Goal: Task Accomplishment & Management: Manage account settings

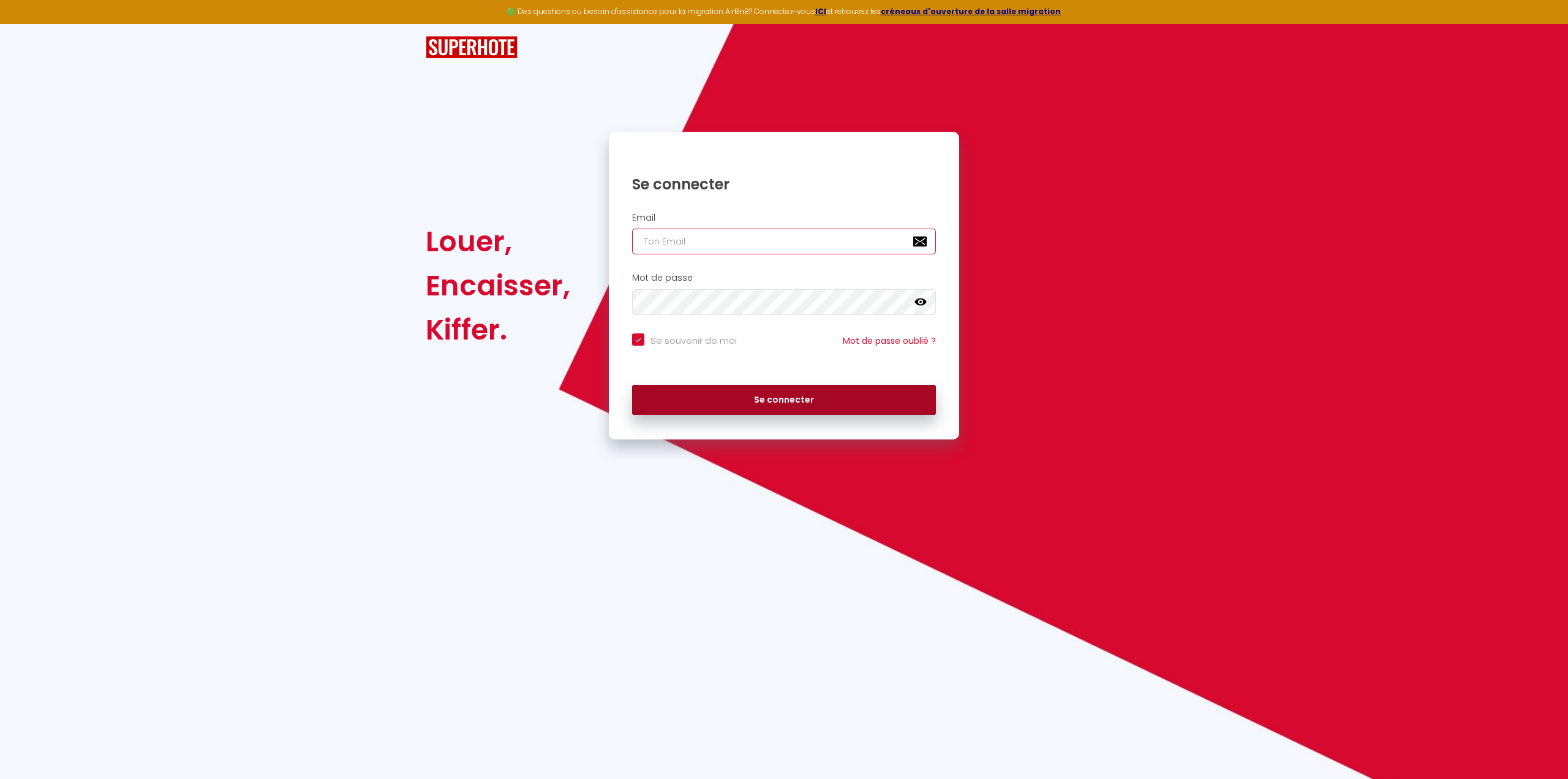
type input "[EMAIL_ADDRESS][DOMAIN_NAME]"
click at [762, 406] on button "Se connecter" at bounding box center [784, 400] width 304 height 30
checkbox input "true"
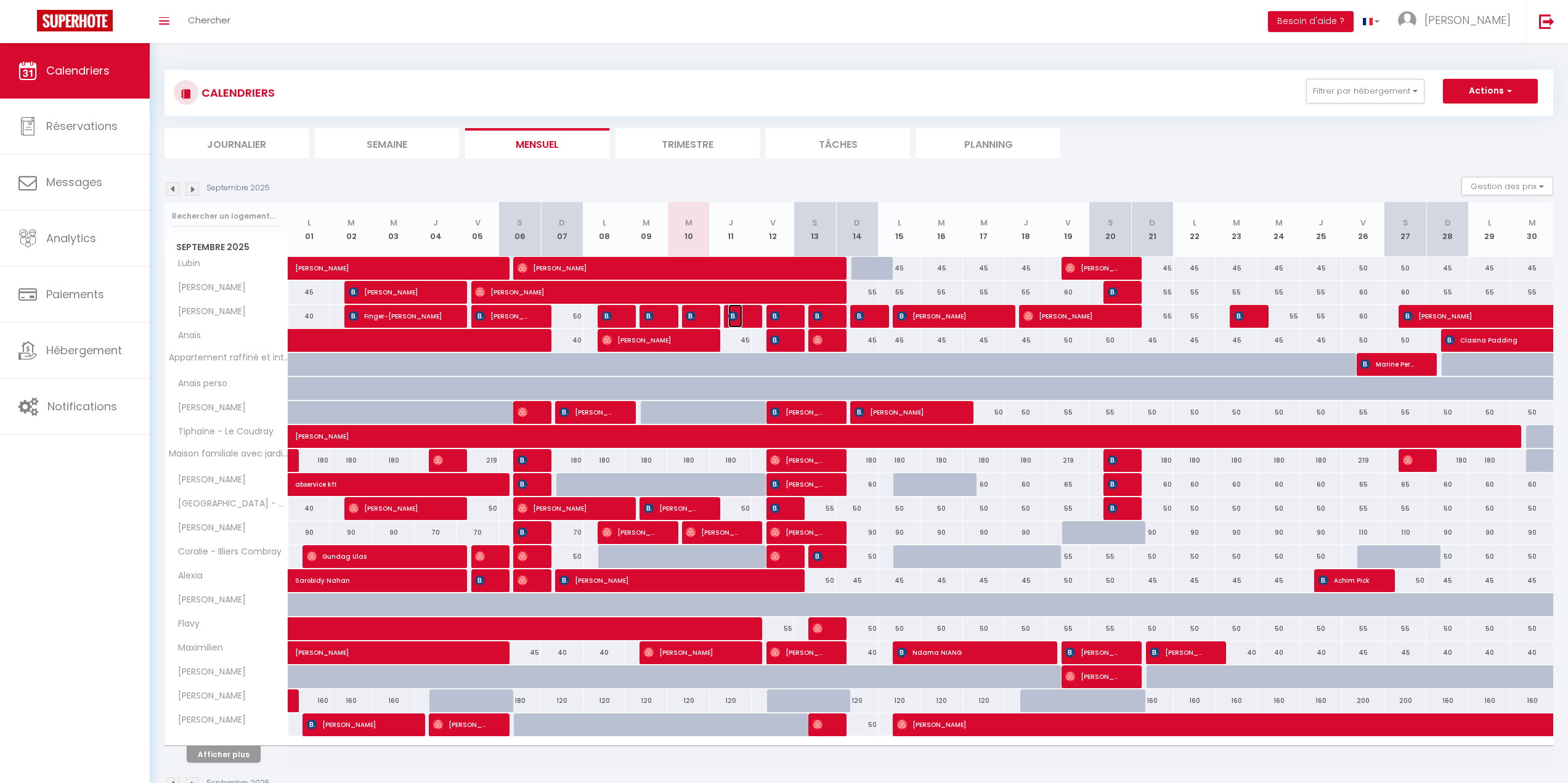
click at [737, 317] on img at bounding box center [734, 316] width 10 height 10
select select "OK"
select select "KO"
select select "0"
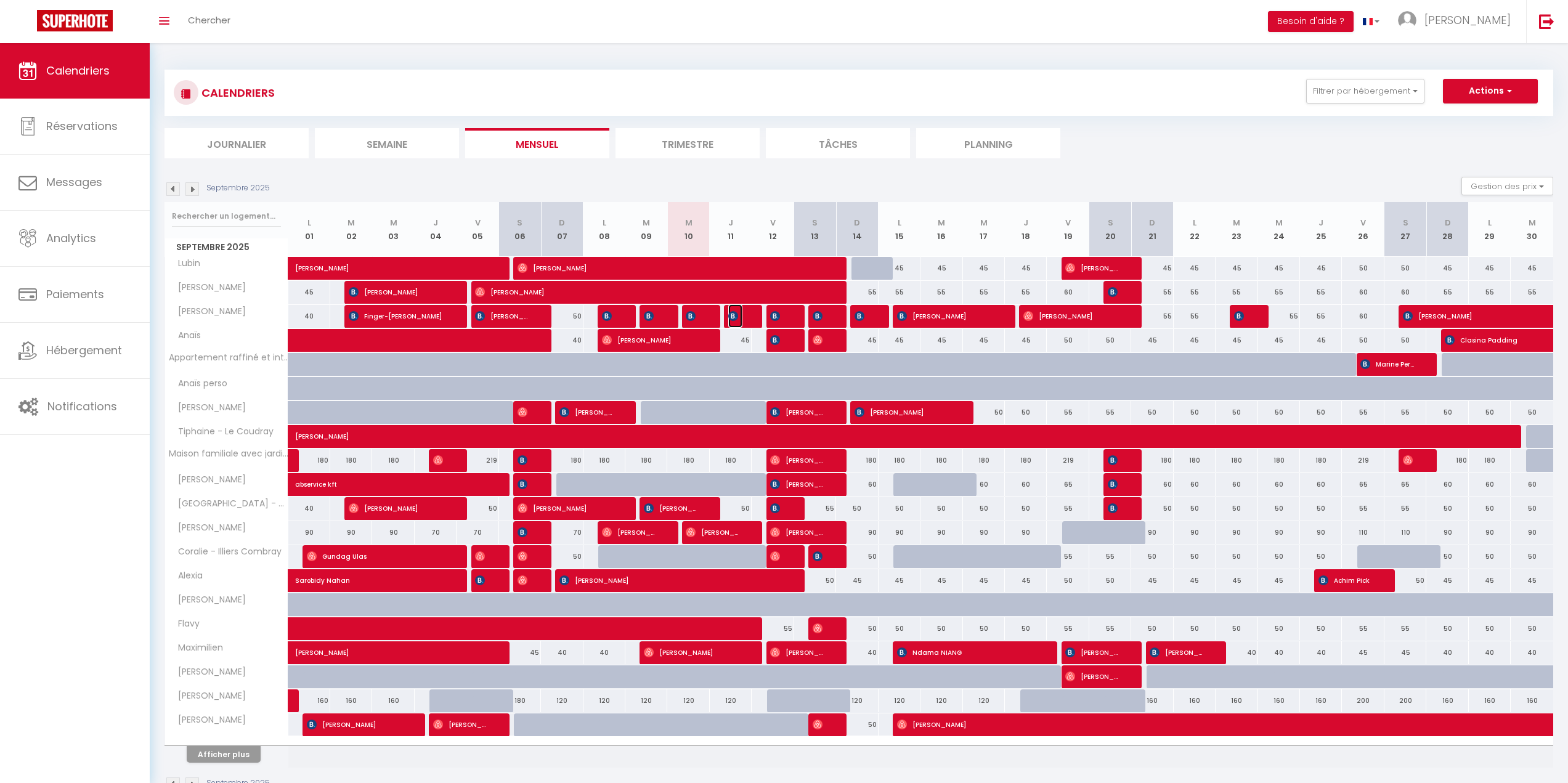
select select "1"
select select
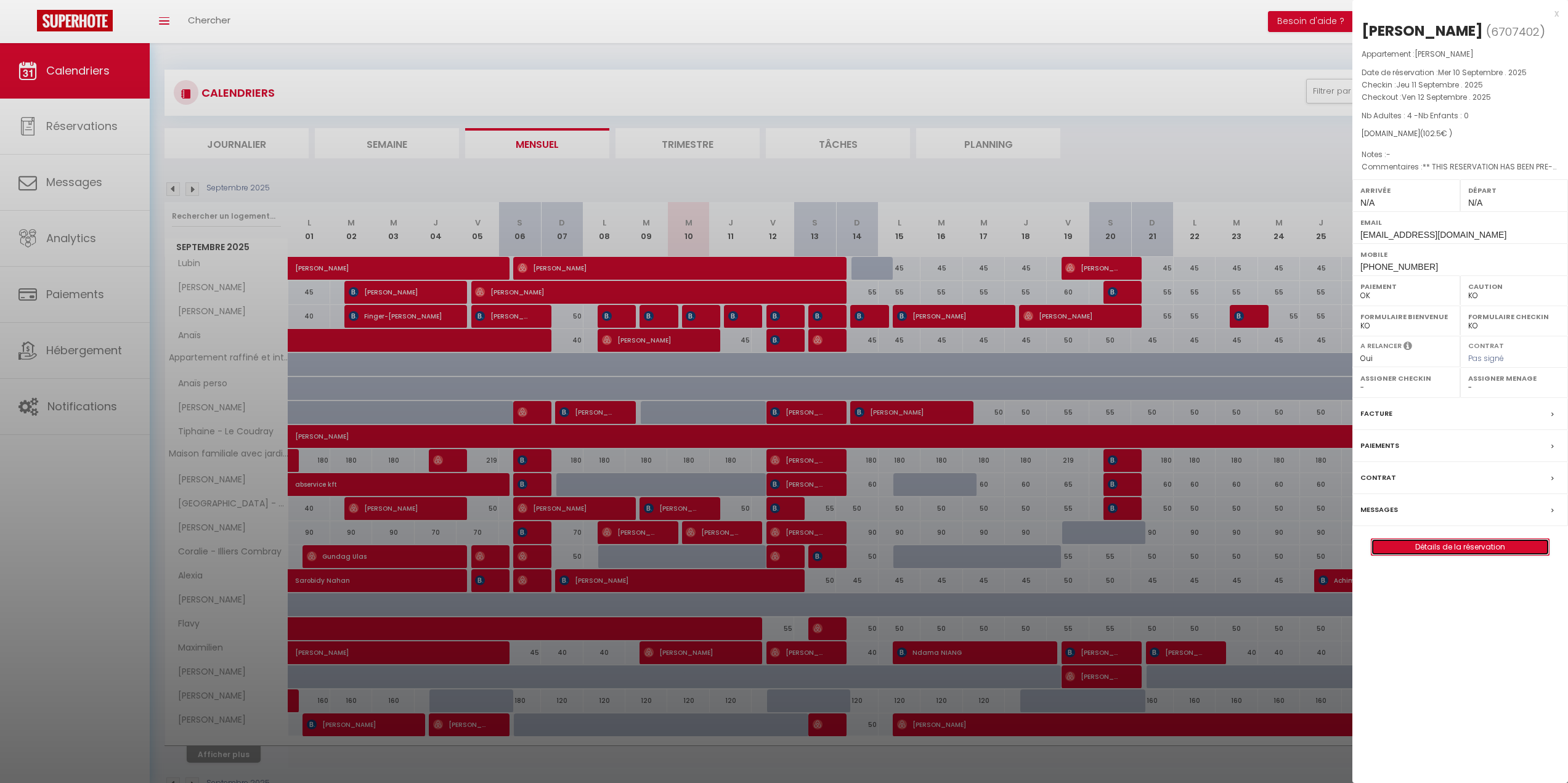
click at [1471, 548] on link "Détails de la réservation" at bounding box center [1460, 547] width 178 height 16
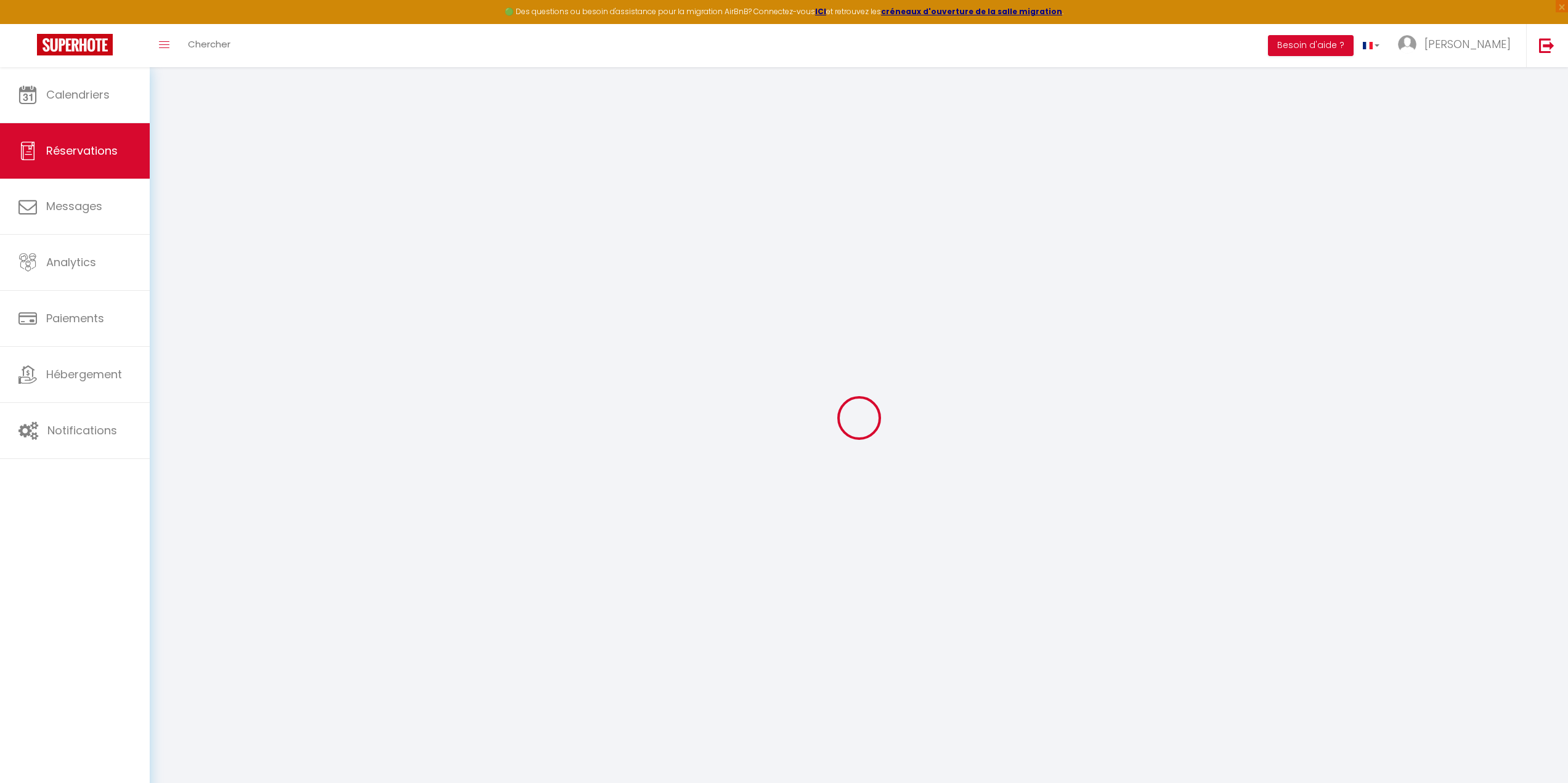
select select
checkbox input "false"
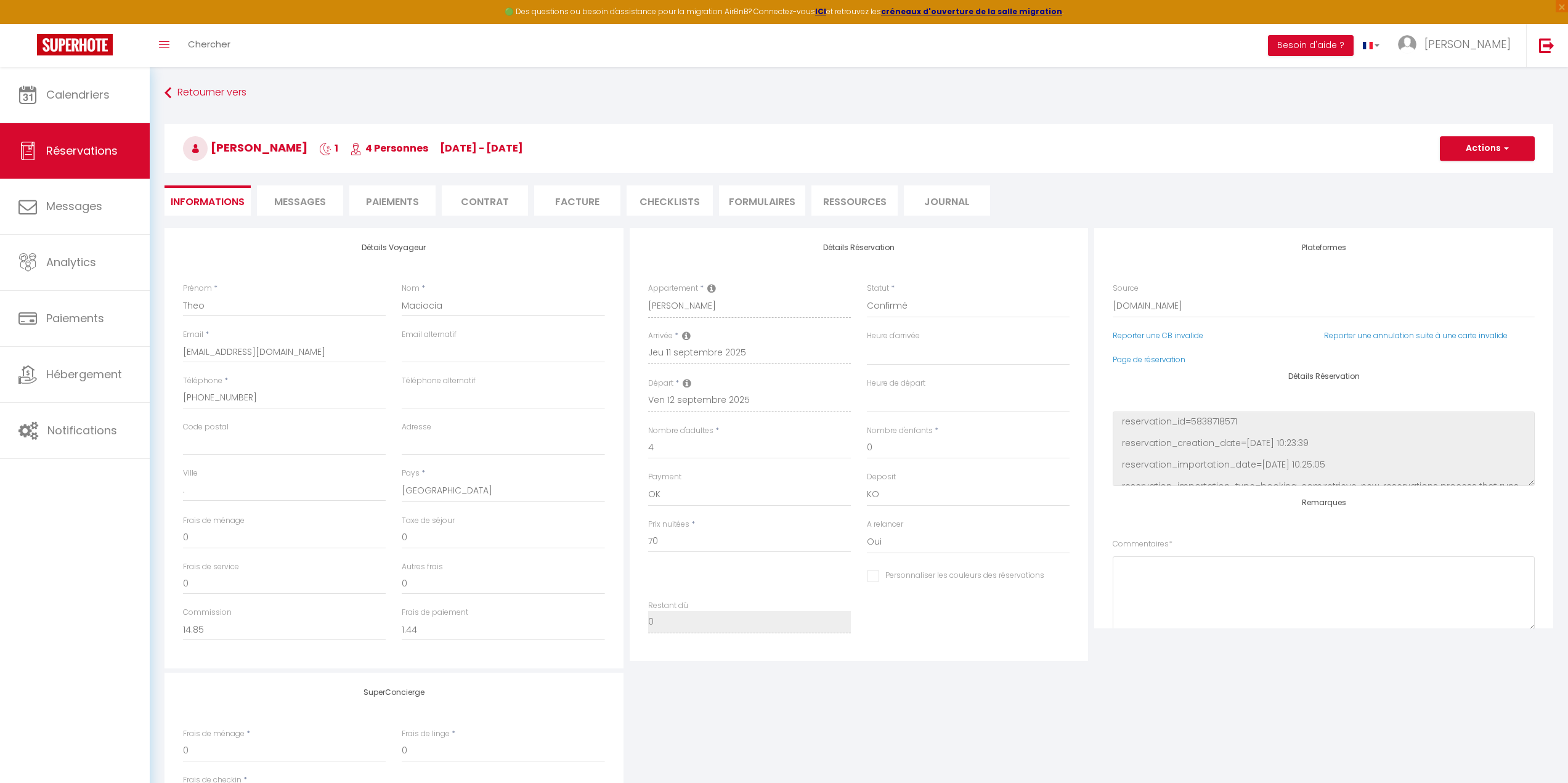
select select
checkbox input "false"
type textarea "** THIS RESERVATION HAS BEEN PRE-PAID ** You have a booker that would like free…"
type input "29"
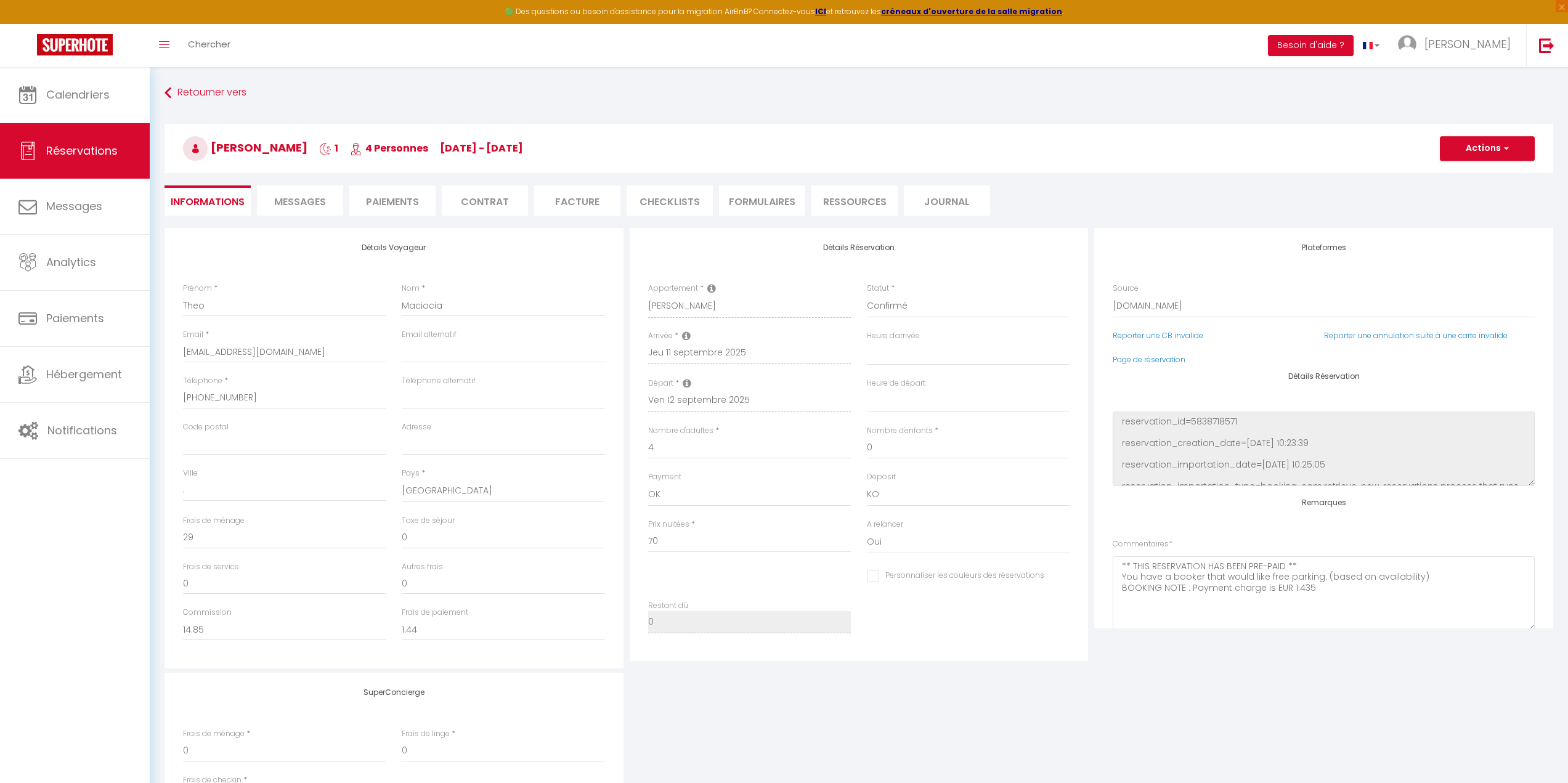
type input "3.5"
select select
checkbox input "false"
select select
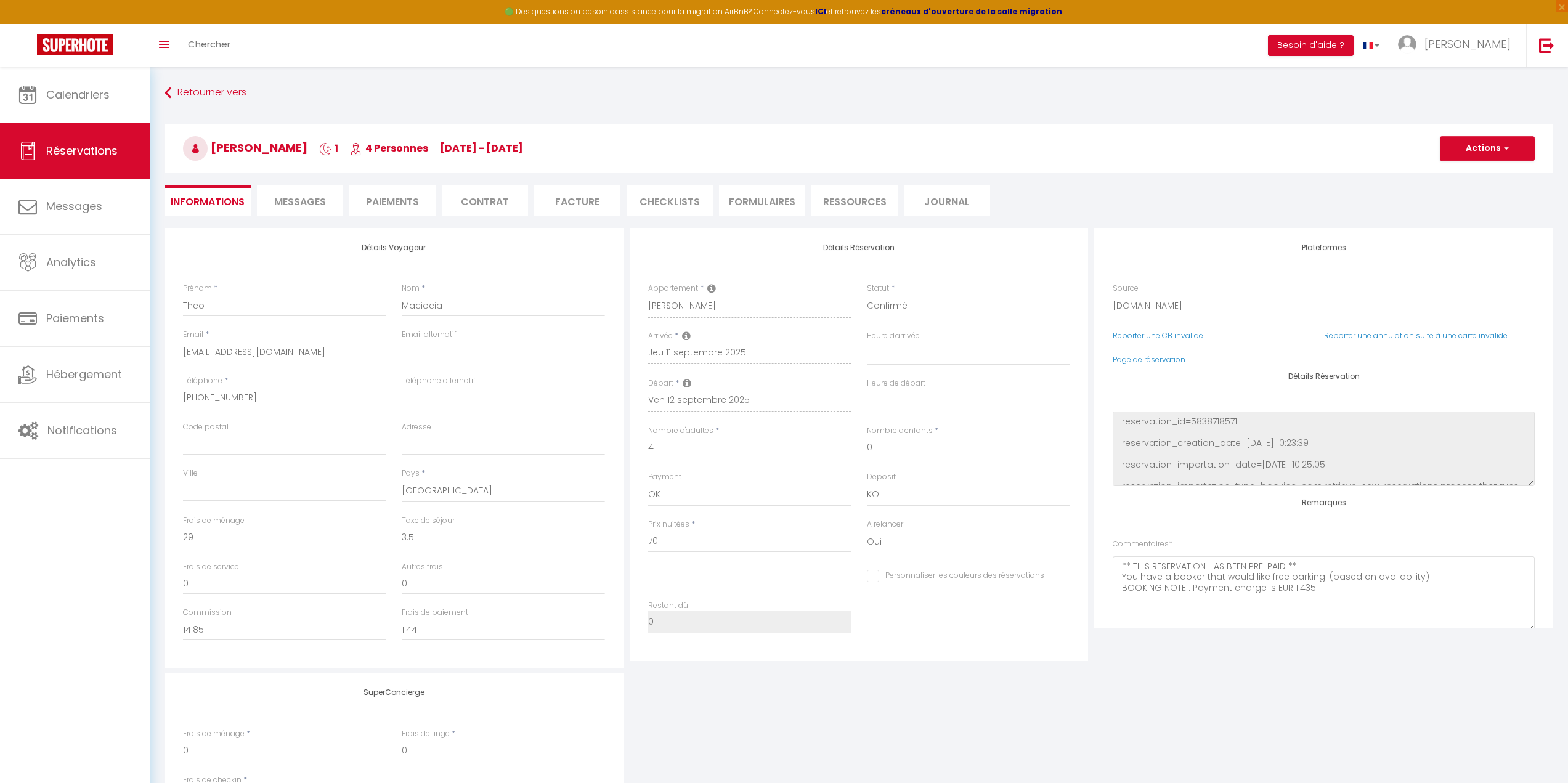
select select
click at [296, 198] on span "Messages" at bounding box center [300, 201] width 52 height 14
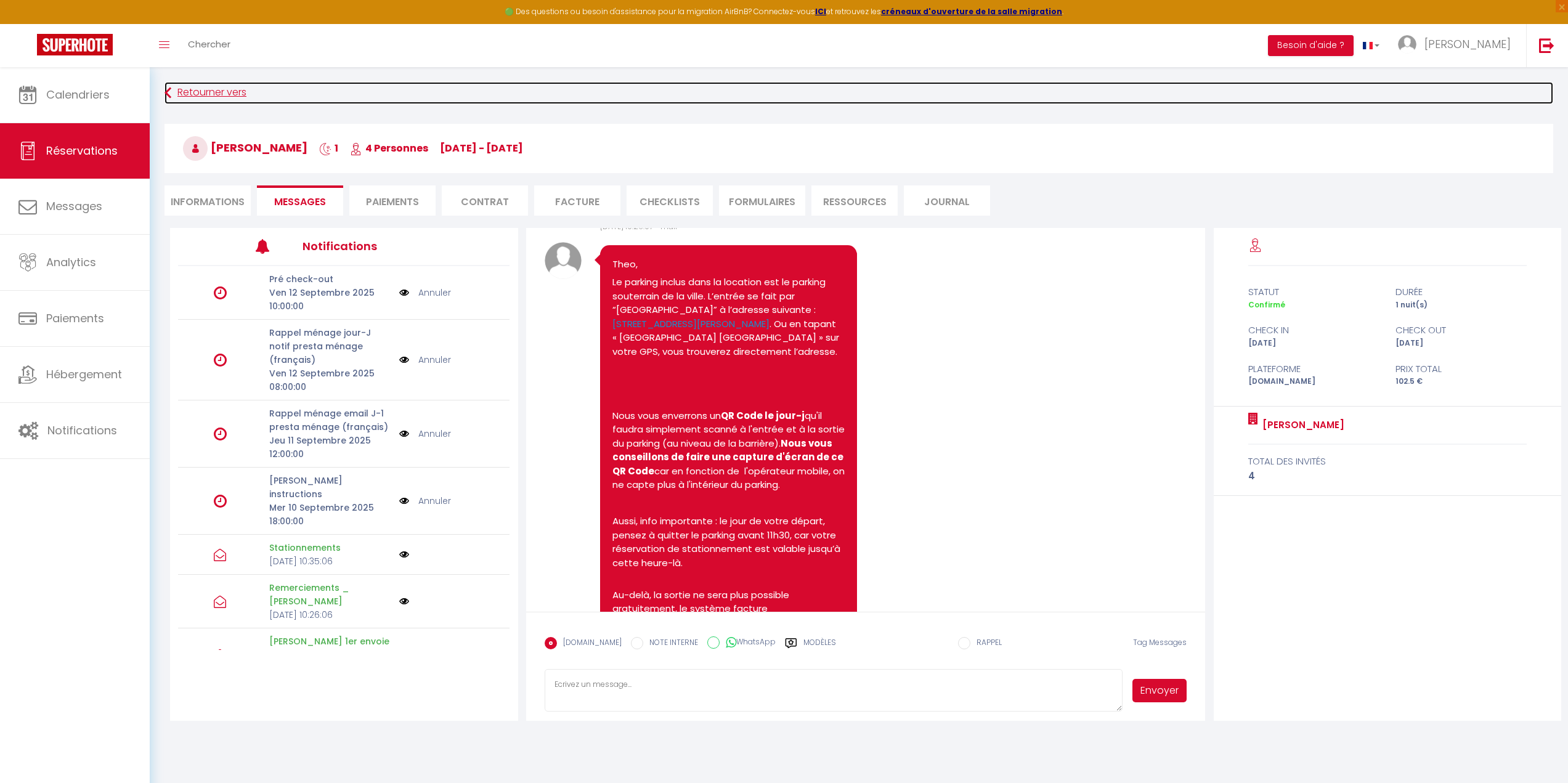
click at [205, 93] on link "Retourner vers" at bounding box center [859, 93] width 1389 height 22
select select
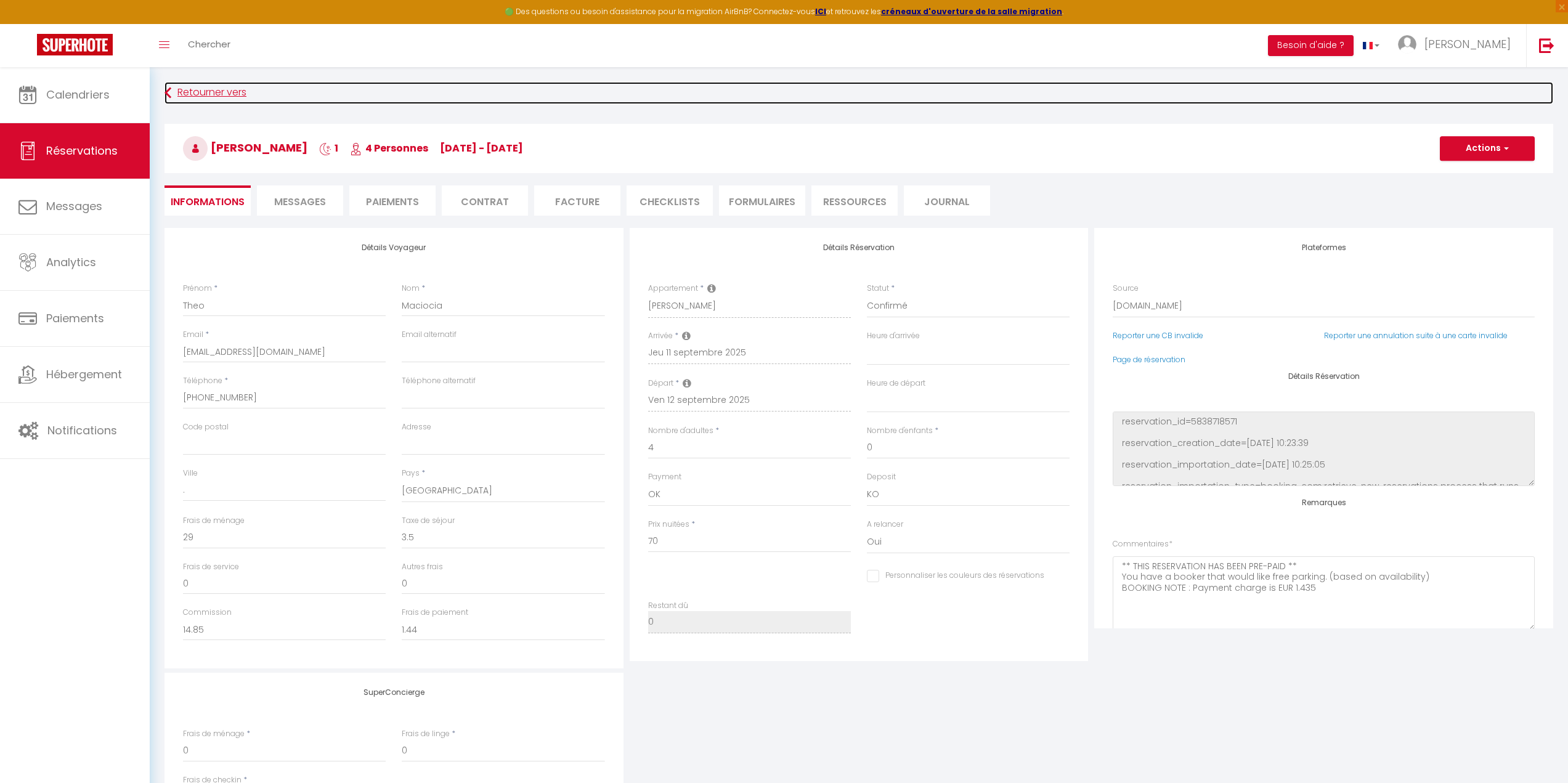
click at [205, 93] on link "Retourner vers" at bounding box center [859, 93] width 1389 height 22
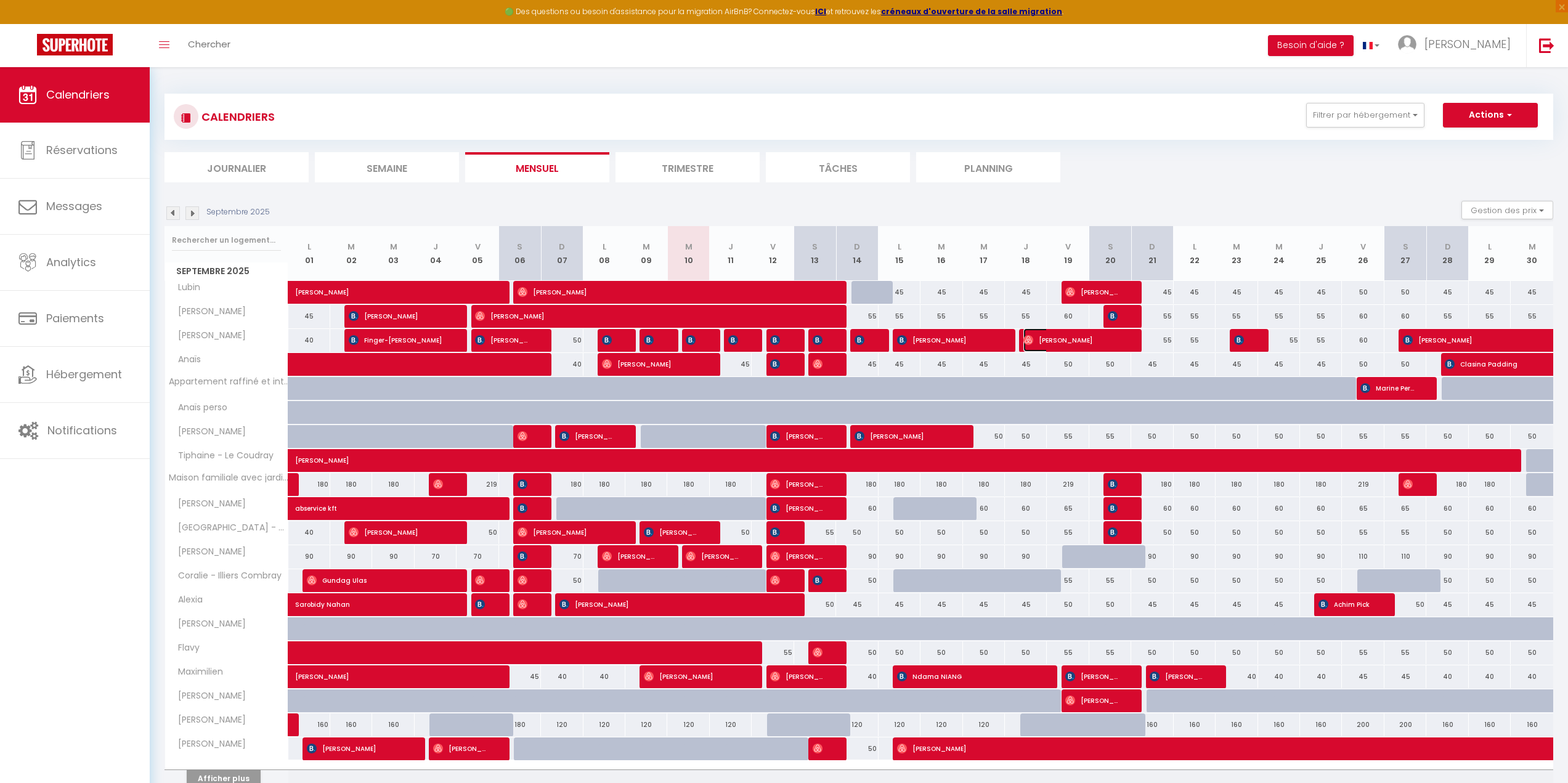
click at [1047, 339] on span "[PERSON_NAME]" at bounding box center [1072, 340] width 98 height 24
select select "OK"
select select "0"
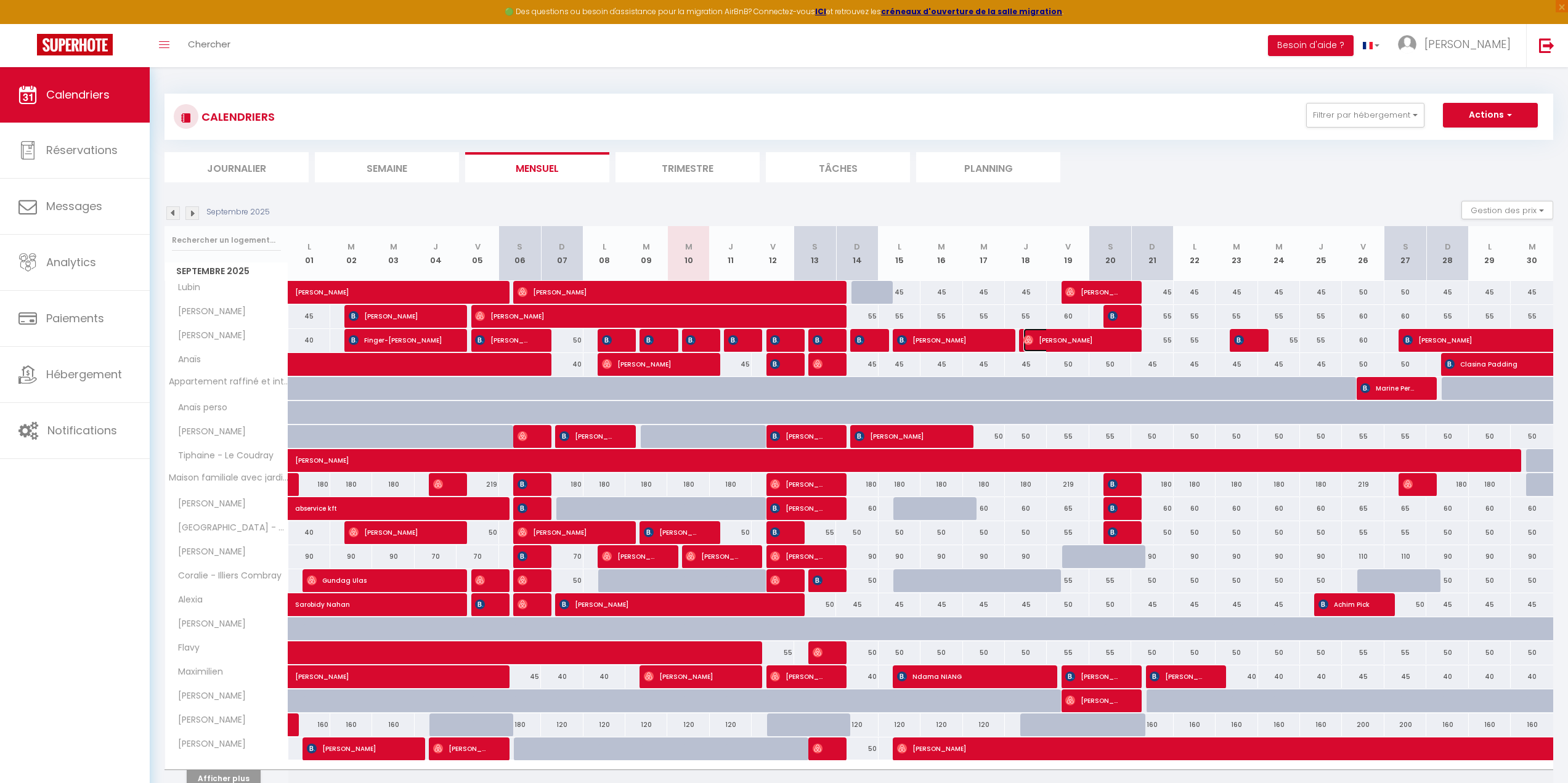
select select "1"
select select
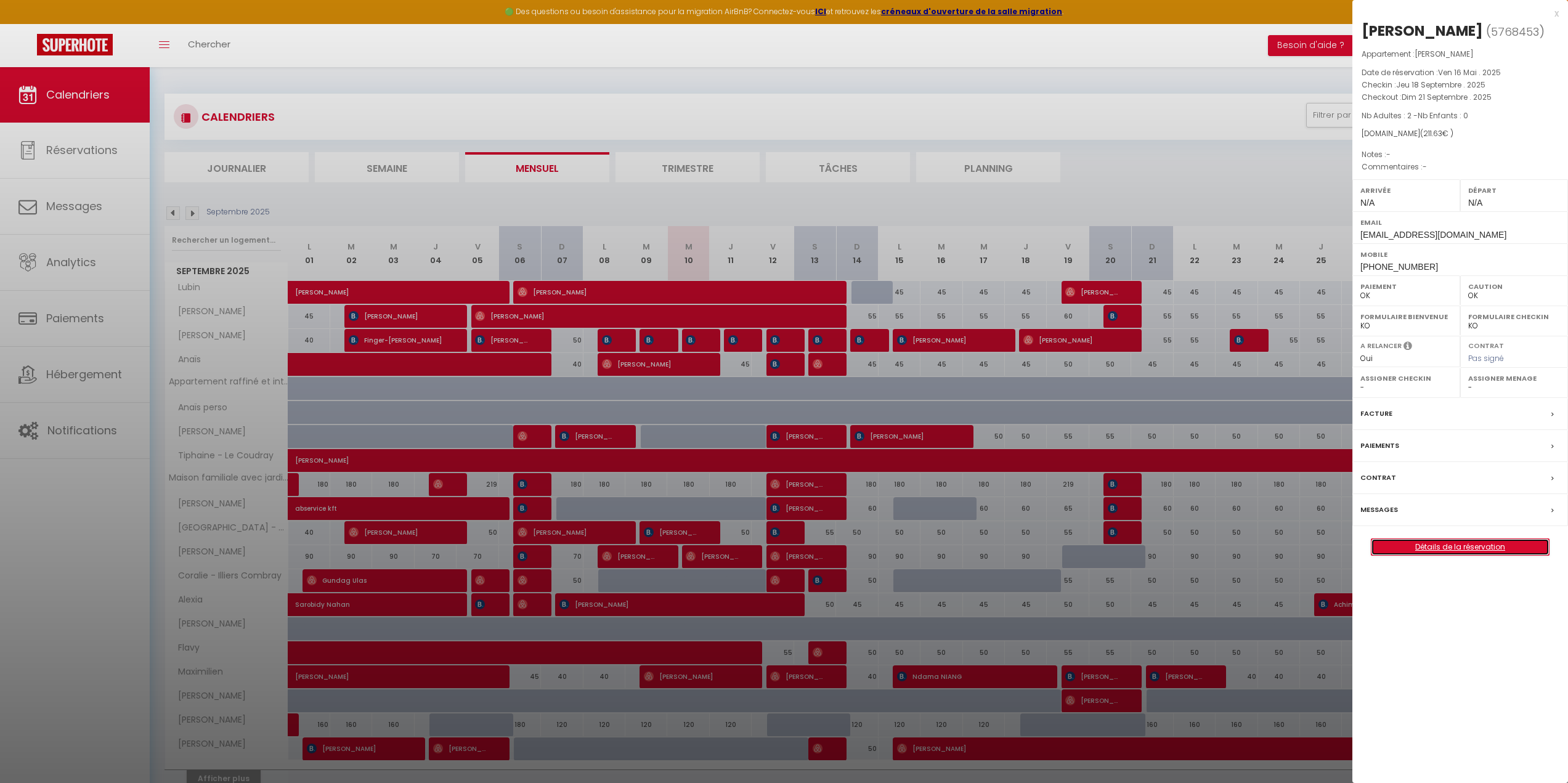
drag, startPoint x: 1466, startPoint y: 551, endPoint x: 1472, endPoint y: 550, distance: 6.1
click at [1466, 551] on link "Détails de la réservation" at bounding box center [1460, 547] width 178 height 16
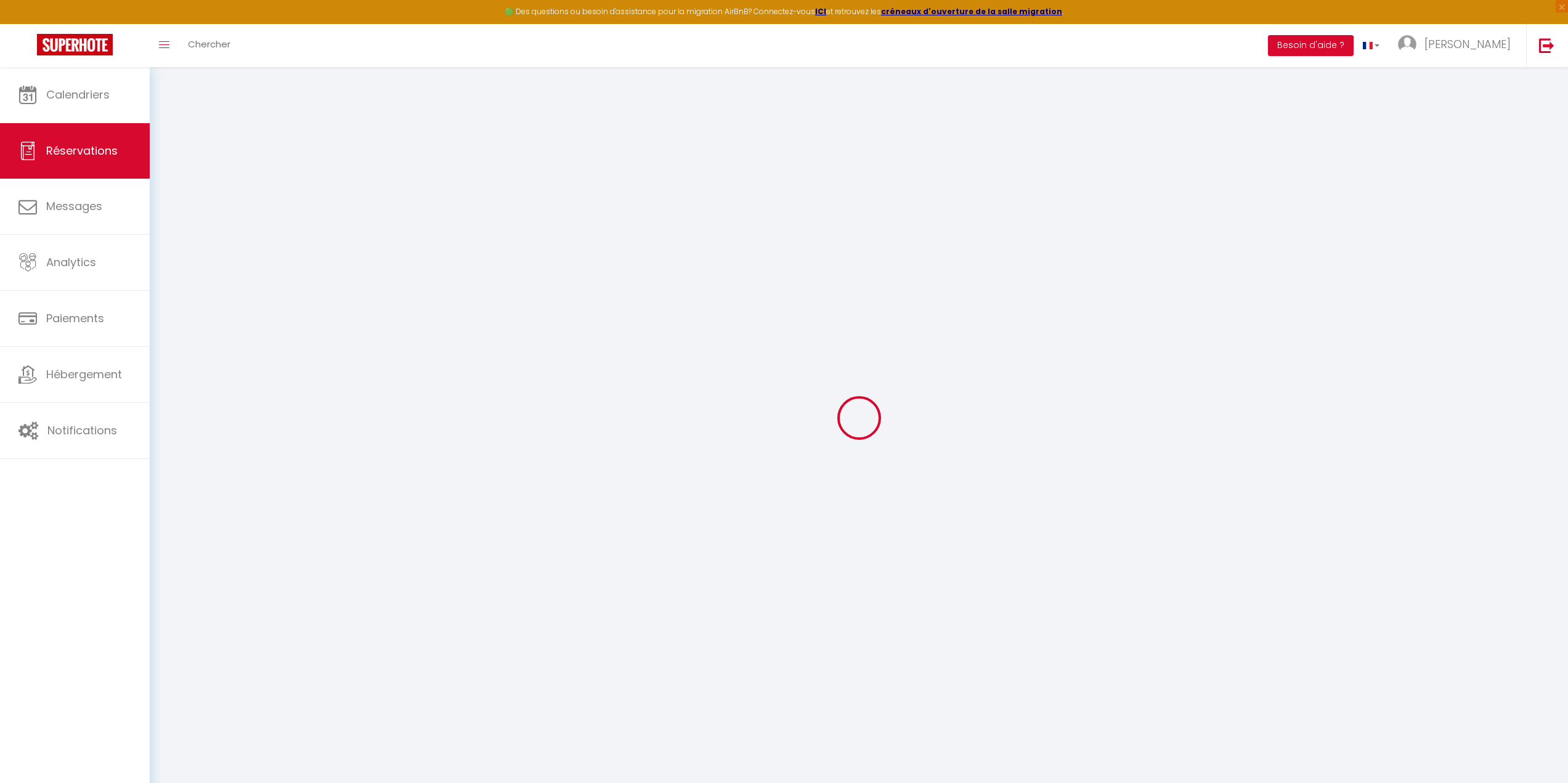
type input "Ruud"
type input "[PERSON_NAME]"
type input "[EMAIL_ADDRESS][DOMAIN_NAME]"
type input "[PHONE_NUMBER]"
select select "NL"
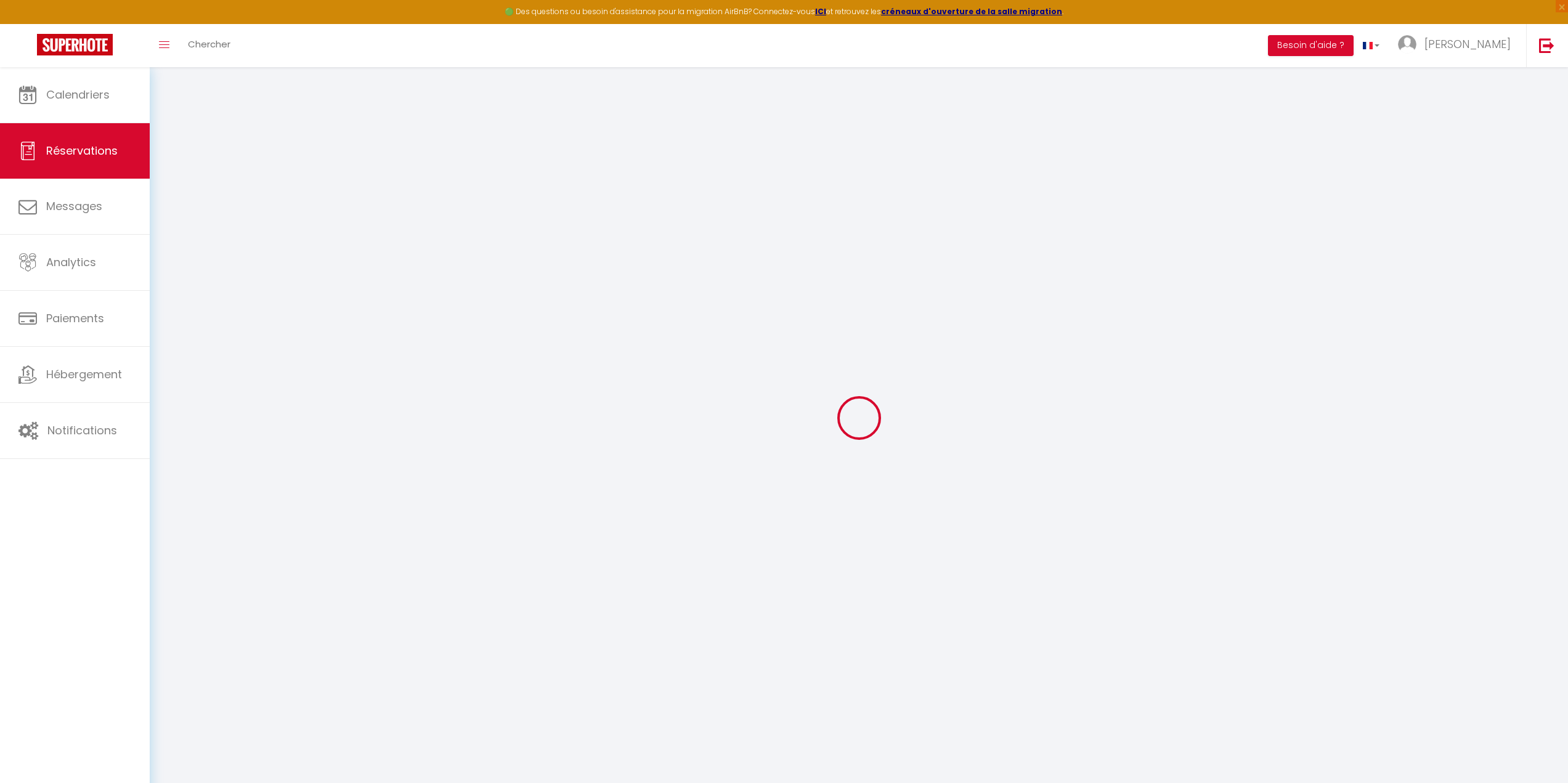
type input "7.27"
select select "65248"
select select "1"
select select
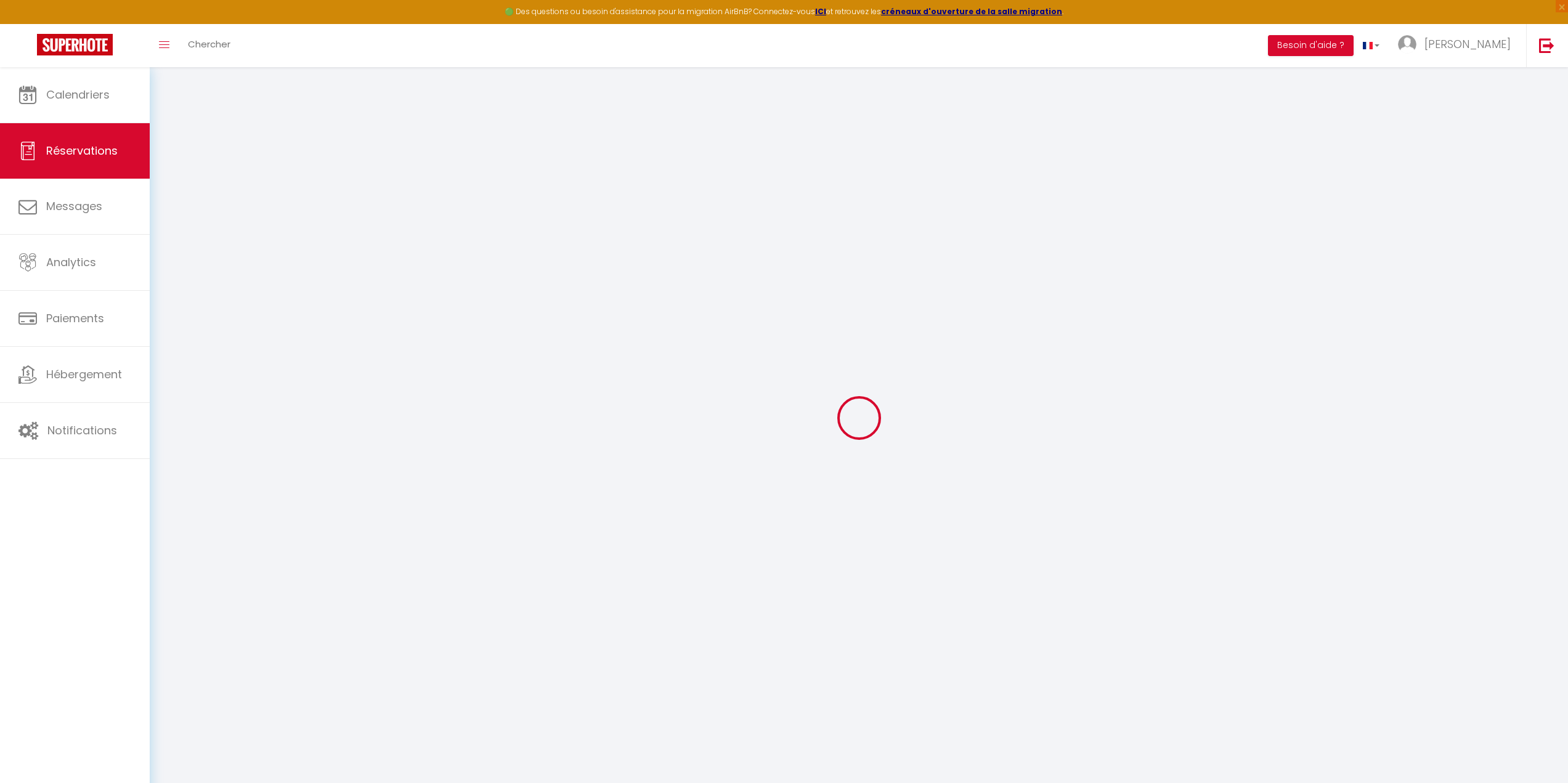
type input "2"
select select "12"
select select
type input "175"
checkbox input "false"
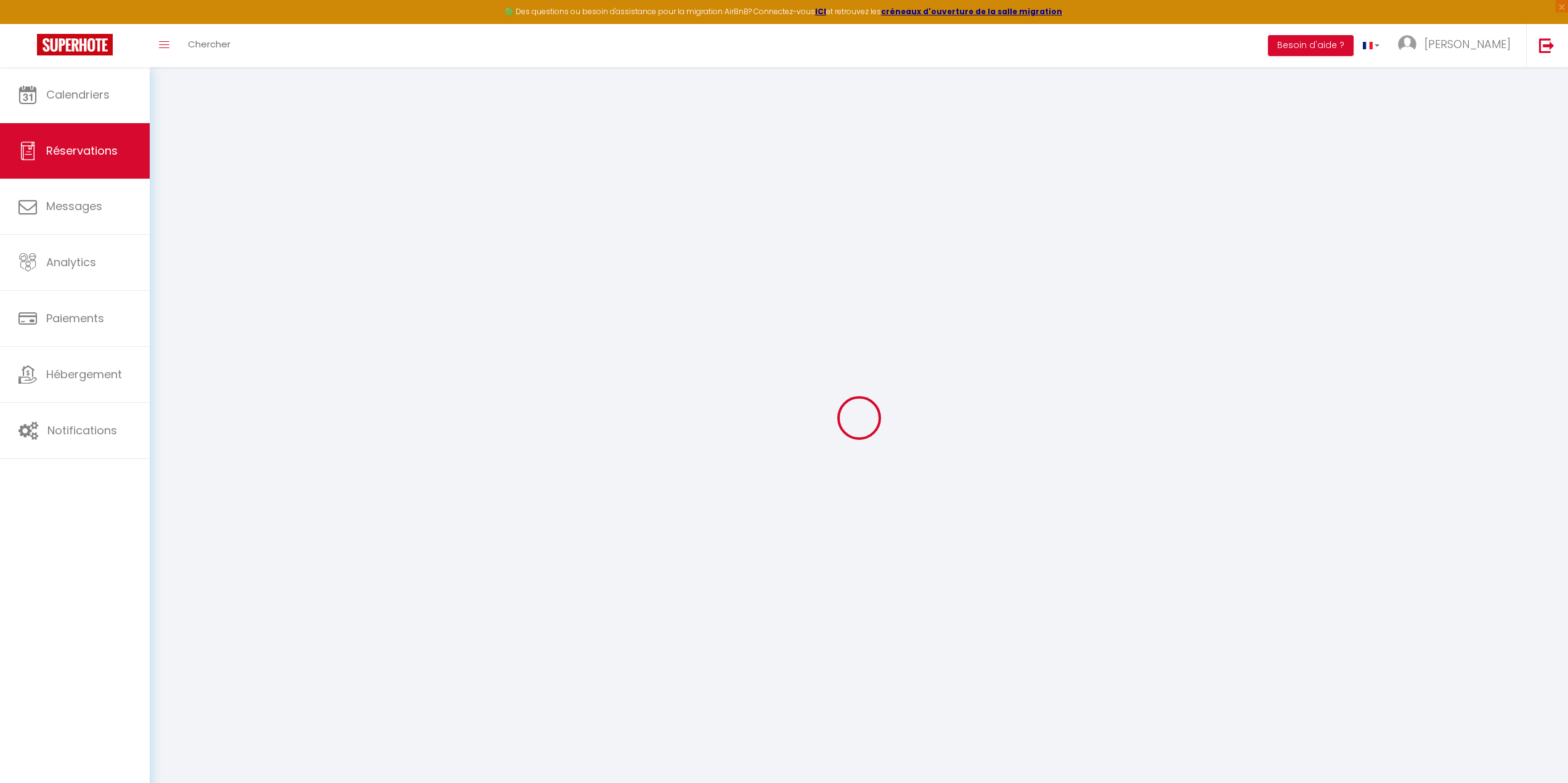
type input "0"
select select "1"
type input "0"
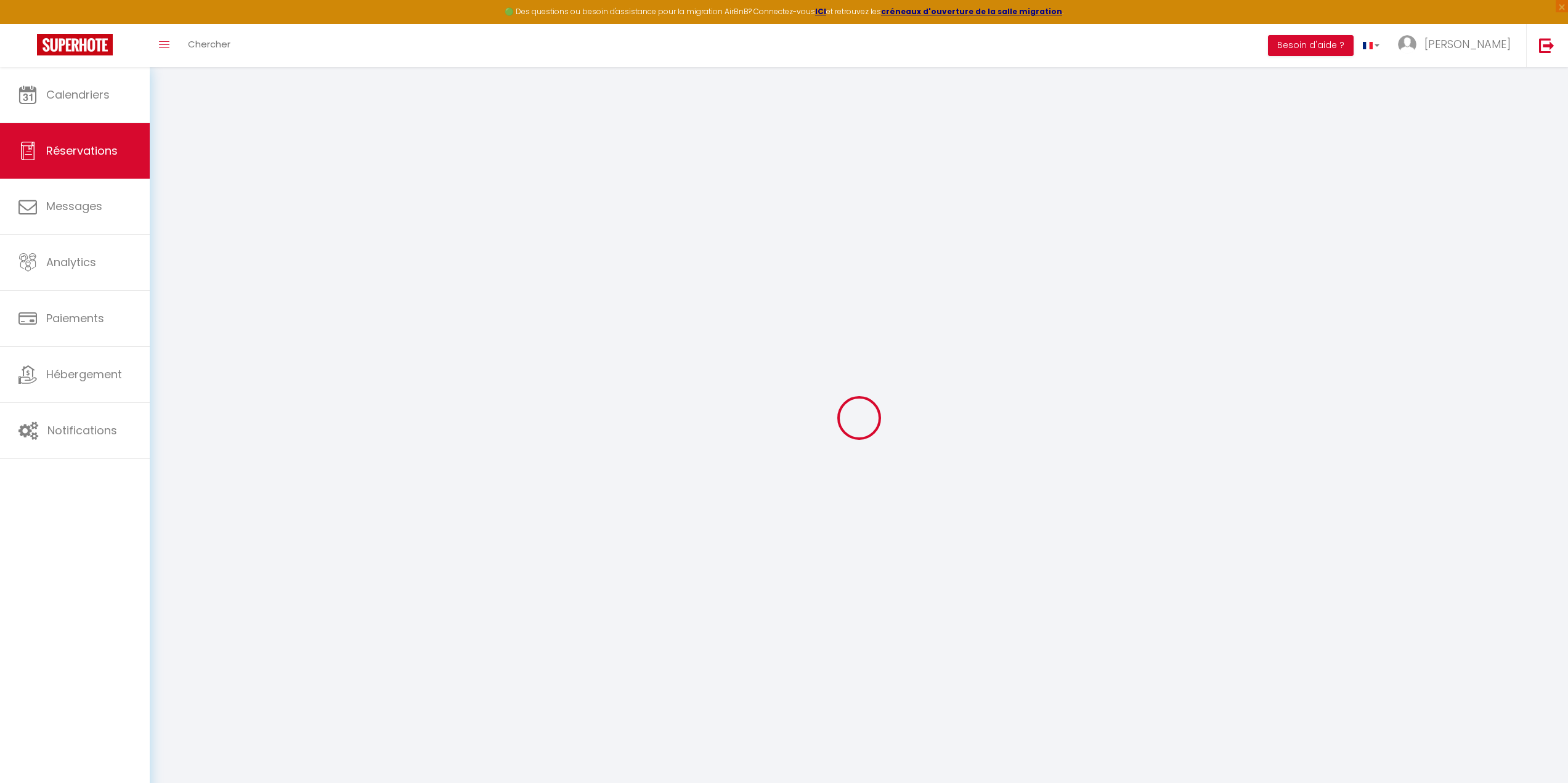
select select
select select "15"
checkbox input "false"
select select
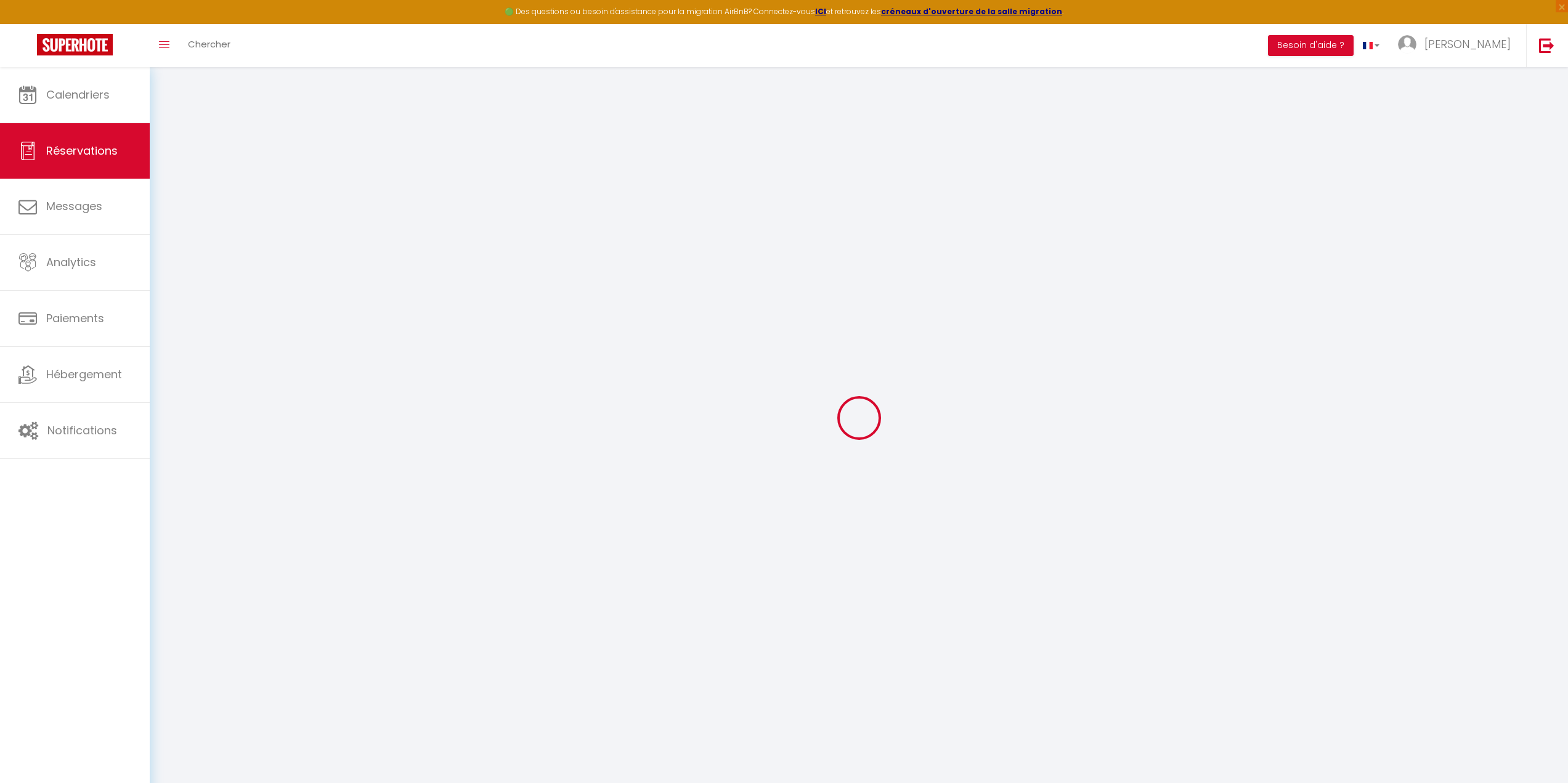
select select
checkbox input "false"
select select
checkbox input "false"
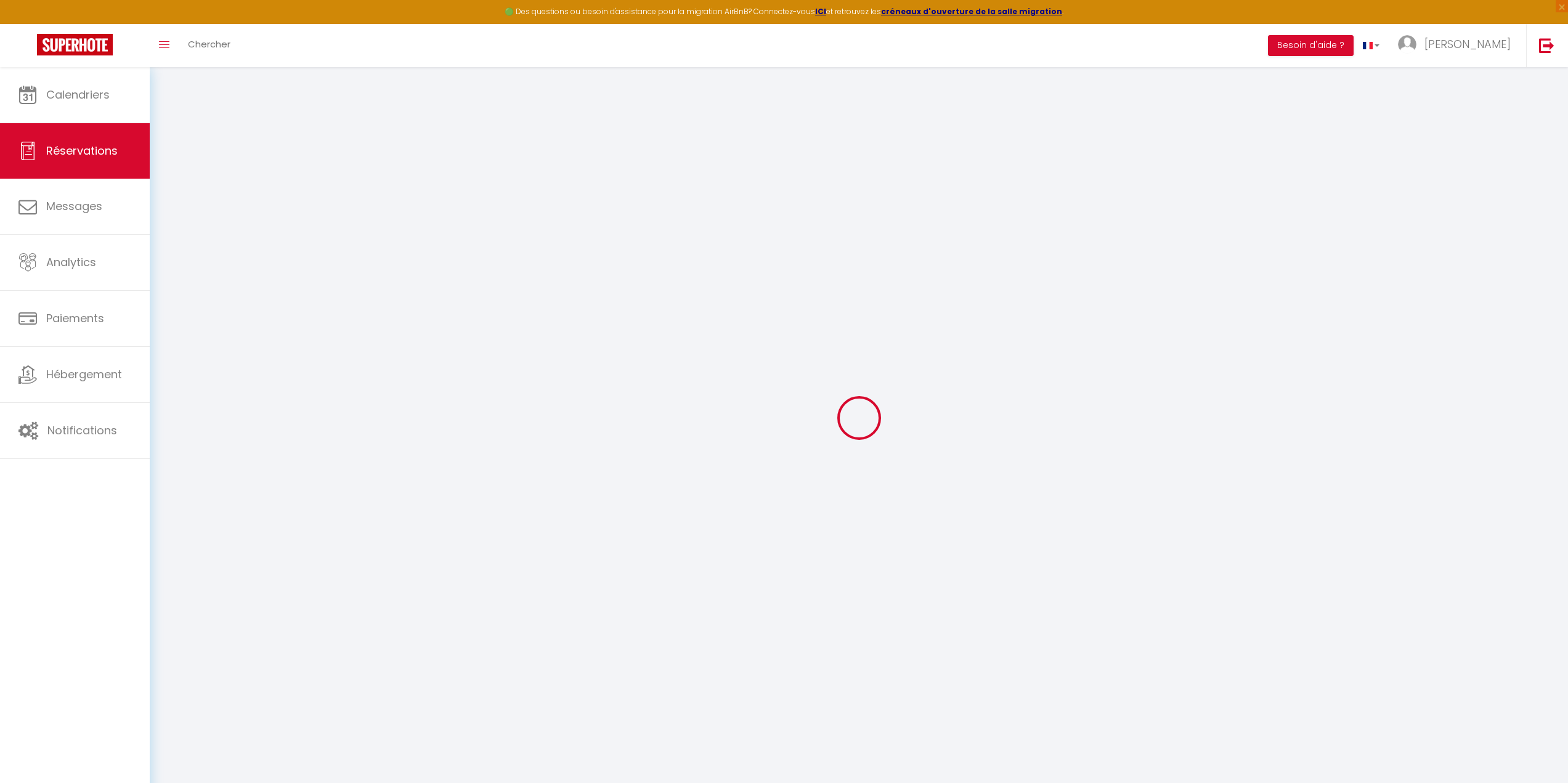
select select
checkbox input "false"
type input "27"
type input "9.63"
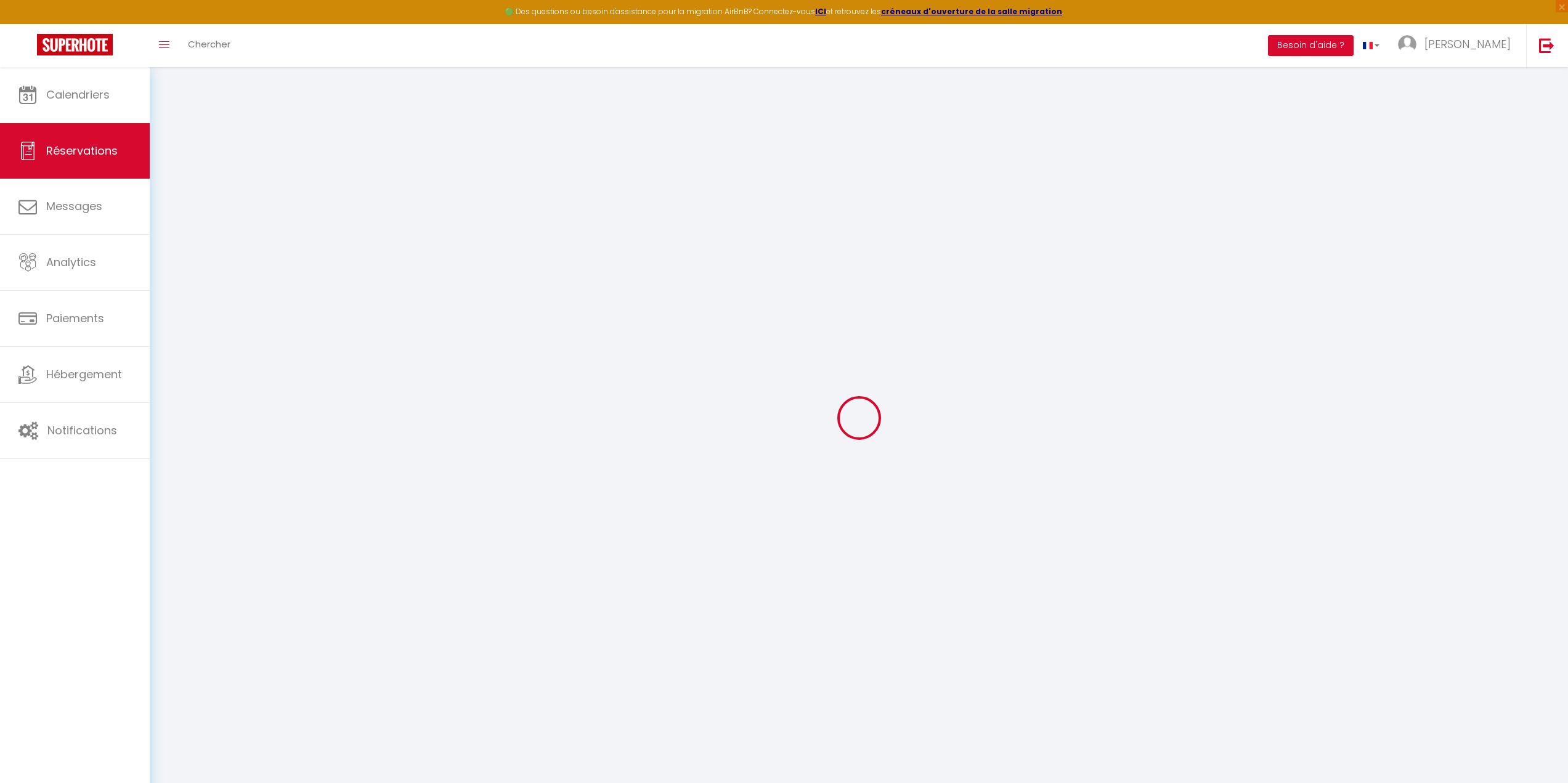
select select
checkbox input "false"
select select
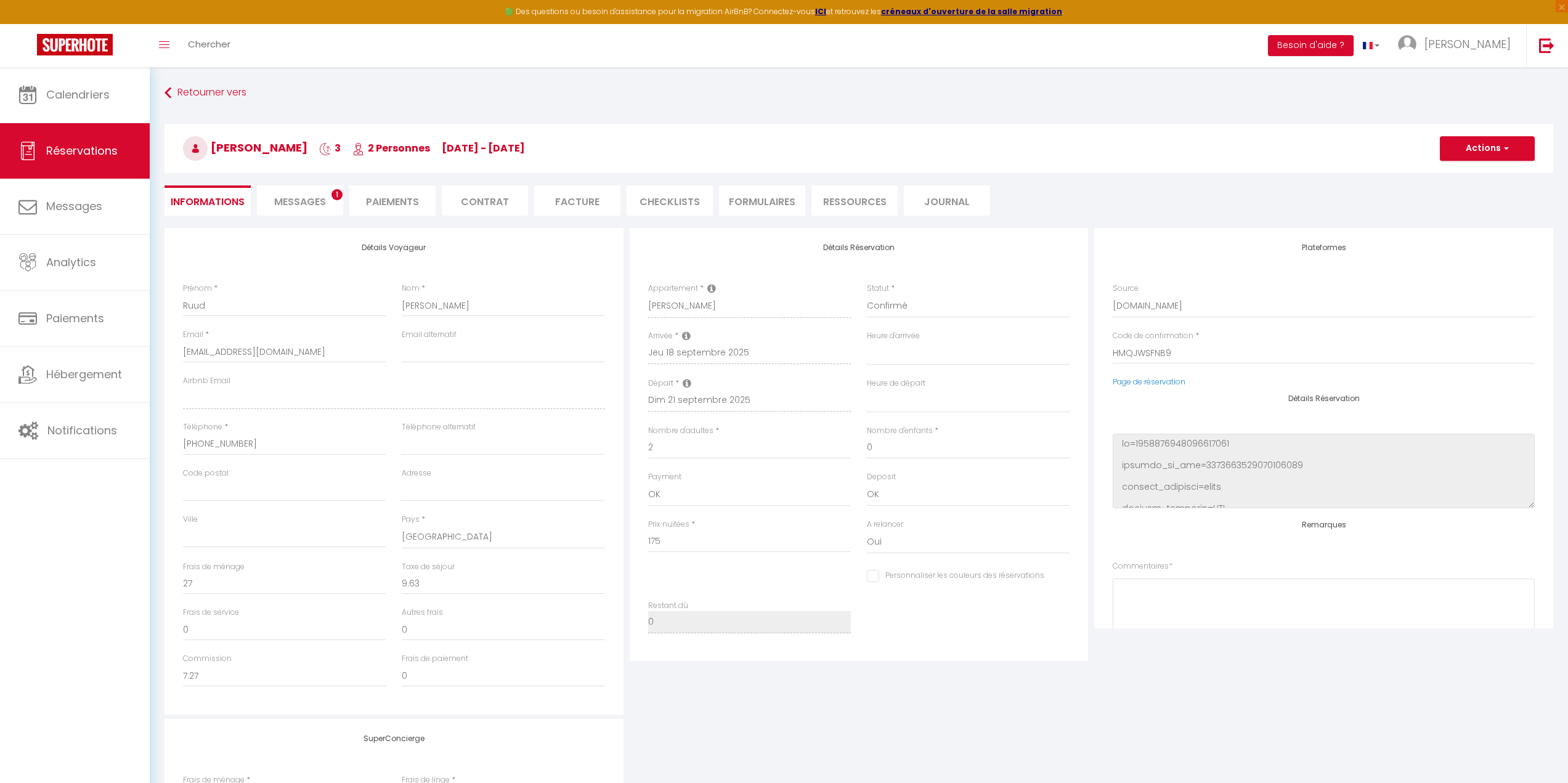
click at [303, 205] on span "Messages" at bounding box center [300, 201] width 52 height 14
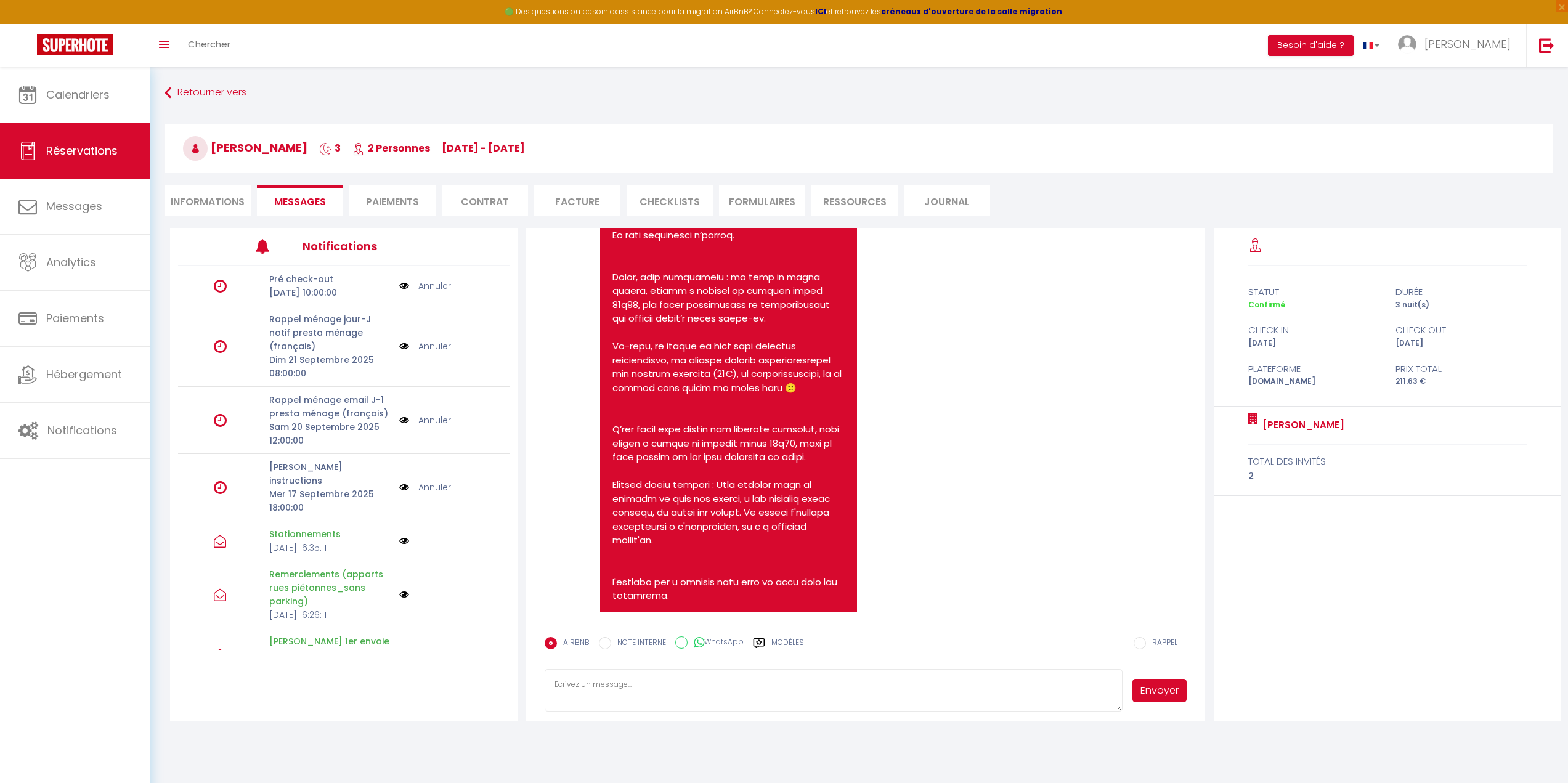
scroll to position [1368, 0]
